Goal: Information Seeking & Learning: Find specific fact

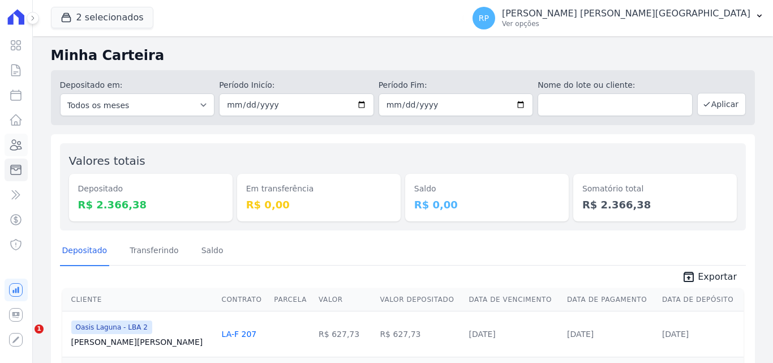
click at [16, 146] on icon at bounding box center [16, 145] width 11 height 10
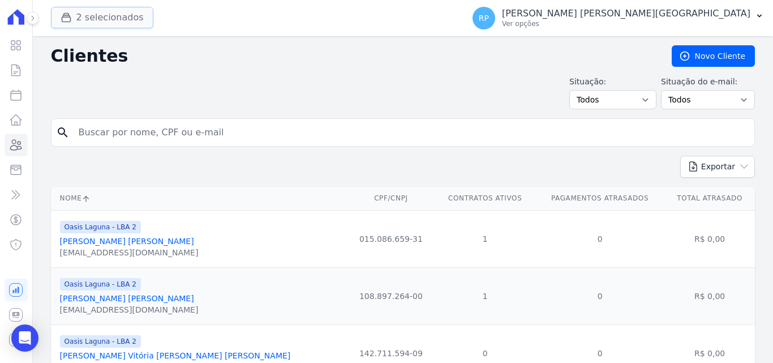
click at [110, 24] on button "2 selecionados" at bounding box center [102, 17] width 102 height 21
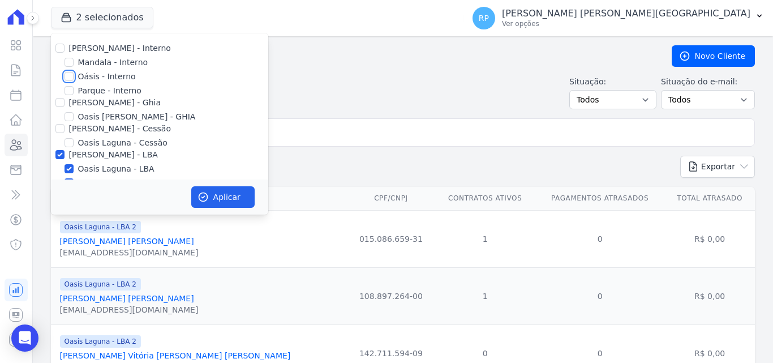
click at [66, 74] on input "Oásis - Interno" at bounding box center [68, 76] width 9 height 9
checkbox input "true"
click at [61, 100] on input "[PERSON_NAME] - Ghia" at bounding box center [59, 102] width 9 height 9
checkbox input "true"
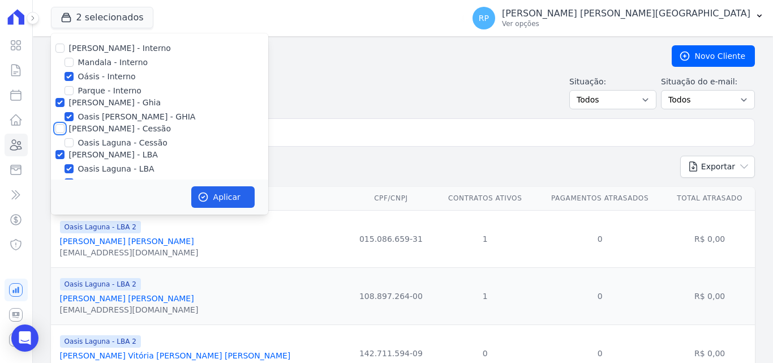
click at [60, 126] on input "[PERSON_NAME] - Cessão" at bounding box center [59, 128] width 9 height 9
checkbox input "true"
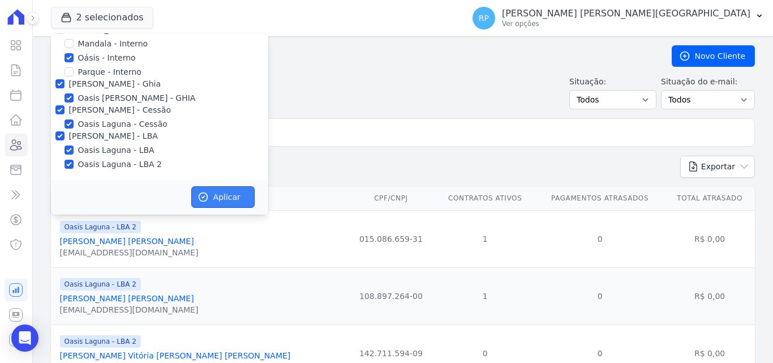
click at [211, 193] on button "Aplicar" at bounding box center [222, 196] width 63 height 21
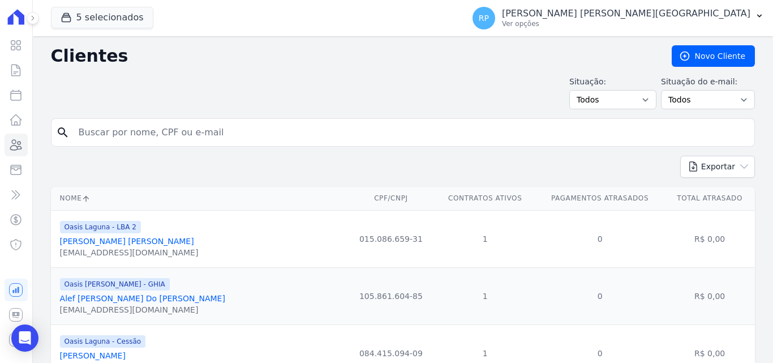
click at [141, 126] on input "search" at bounding box center [411, 132] width 678 height 23
type input "[PERSON_NAME]"
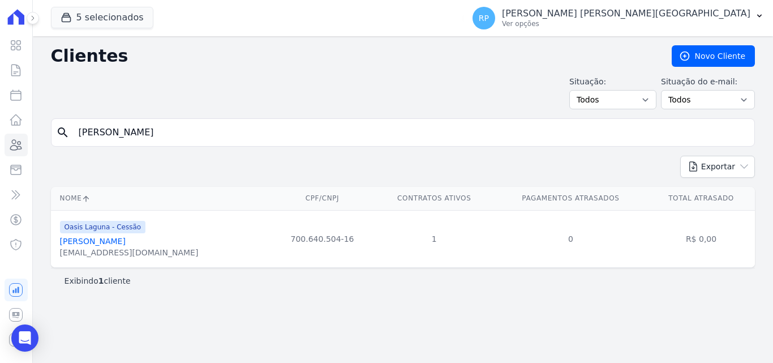
click at [100, 240] on link "[PERSON_NAME]" at bounding box center [93, 240] width 66 height 9
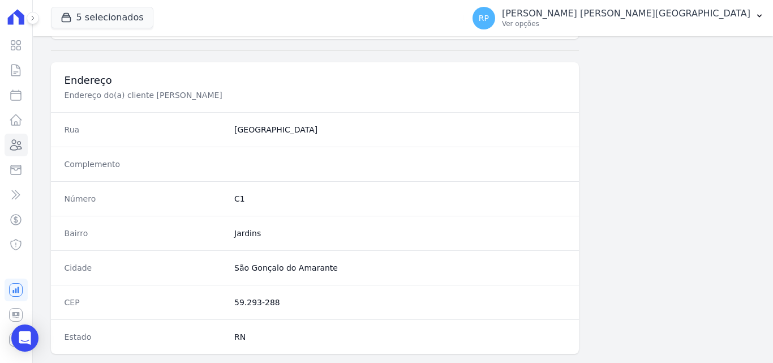
scroll to position [696, 0]
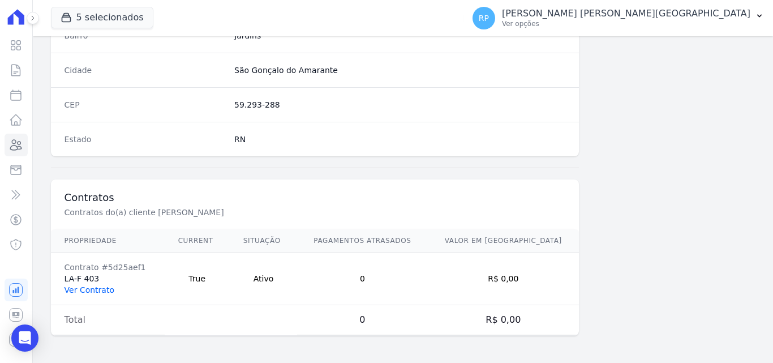
click at [90, 288] on link "Ver Contrato" at bounding box center [89, 289] width 50 height 9
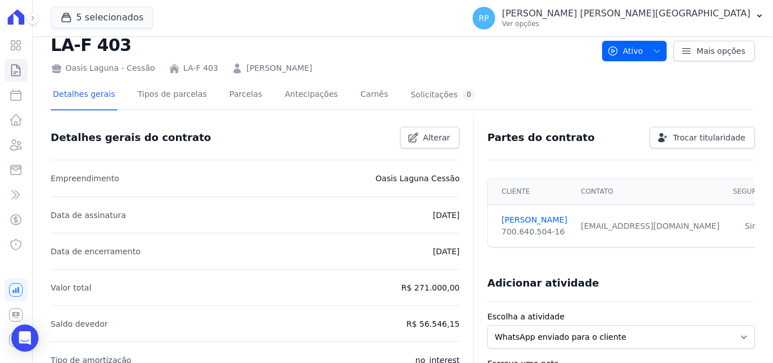
scroll to position [57, 0]
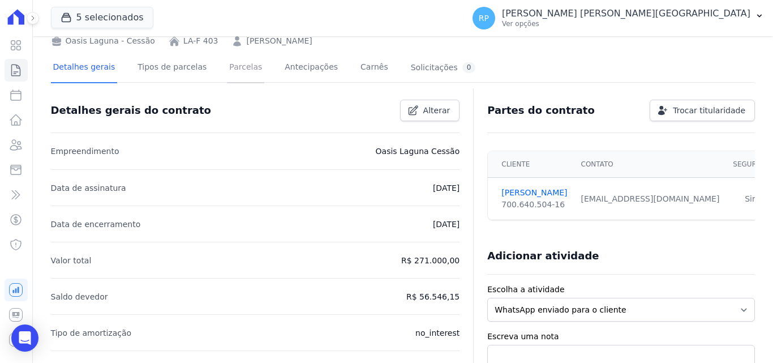
click at [239, 65] on link "Parcelas" at bounding box center [245, 68] width 37 height 30
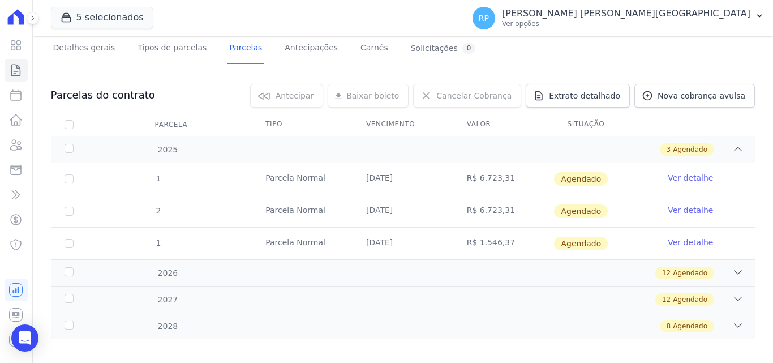
scroll to position [86, 0]
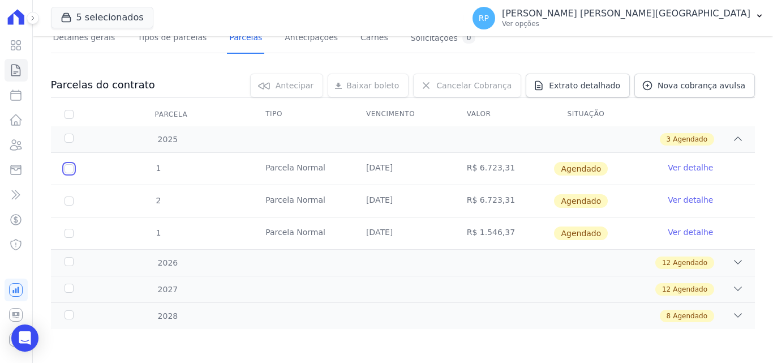
click at [72, 168] on input "checkbox" at bounding box center [68, 168] width 9 height 9
checkbox input "true"
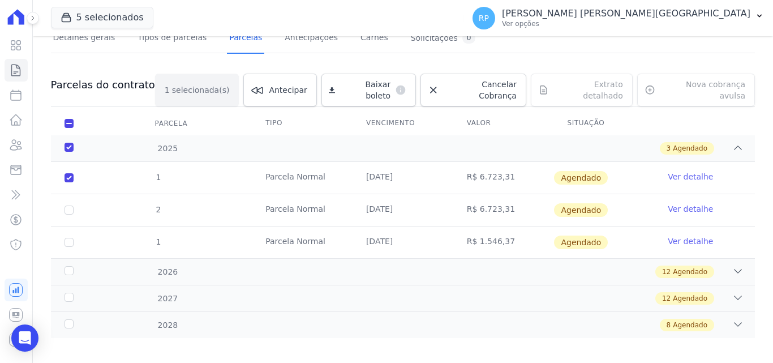
click at [669, 171] on link "Ver detalhe" at bounding box center [690, 176] width 45 height 11
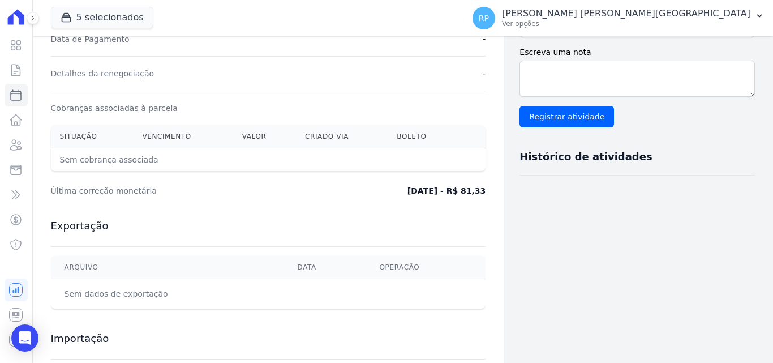
scroll to position [339, 0]
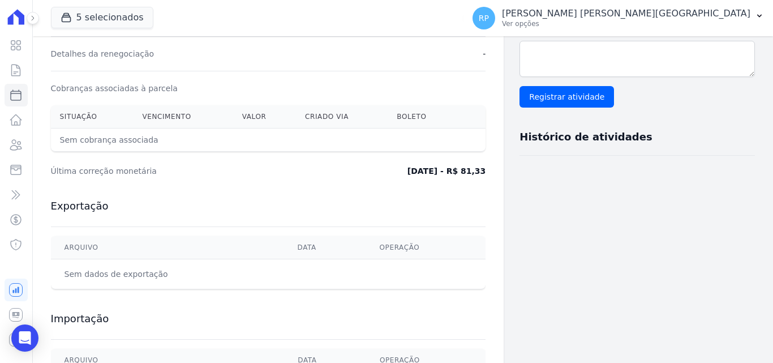
drag, startPoint x: 483, startPoint y: 169, endPoint x: 464, endPoint y: 171, distance: 18.8
click at [464, 171] on div "Contratos Contrato #5d25aef1 [GEOGRAPHIC_DATA] Parcela #1 [GEOGRAPHIC_DATA] #1 …" at bounding box center [268, 61] width 471 height 728
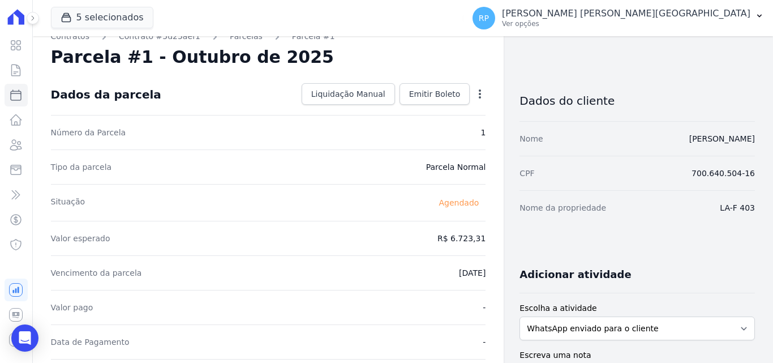
scroll to position [0, 0]
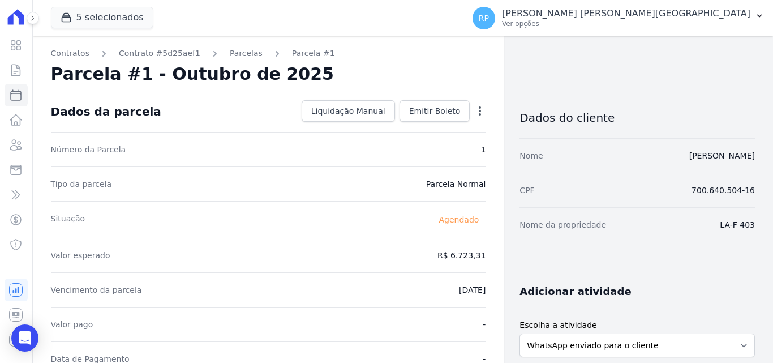
click at [475, 110] on icon "button" at bounding box center [479, 110] width 11 height 11
click at [286, 165] on div "Número da Parcela 1" at bounding box center [268, 149] width 435 height 35
